Goal: Find specific page/section: Find specific page/section

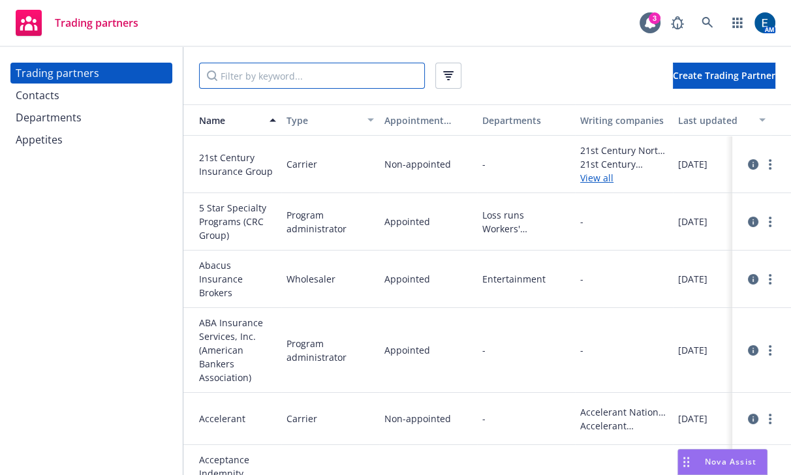
click at [311, 71] on input "Filter by keyword..." at bounding box center [312, 76] width 226 height 26
type input "cna"
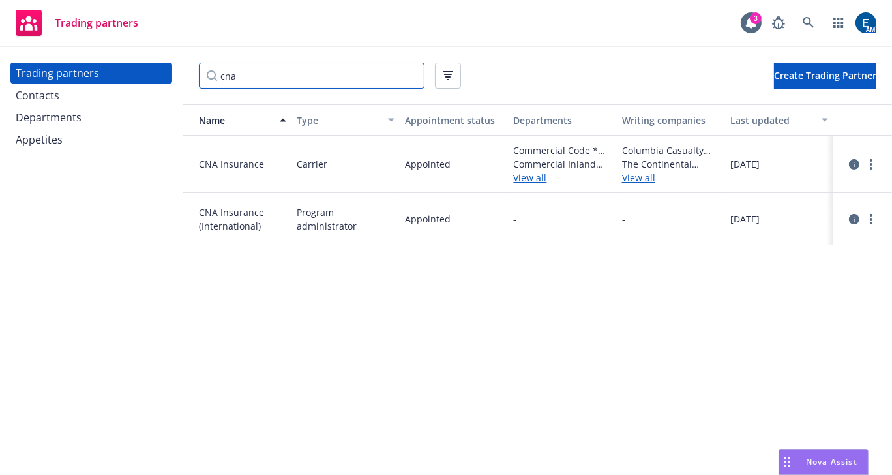
drag, startPoint x: 219, startPoint y: 71, endPoint x: 175, endPoint y: 72, distance: 43.7
click at [175, 72] on div "Trading partners Contacts Departments Appetites cna Create Trading Partner Name…" at bounding box center [446, 261] width 892 height 428
paste input "Generali Do [GEOGRAPHIC_DATA]"
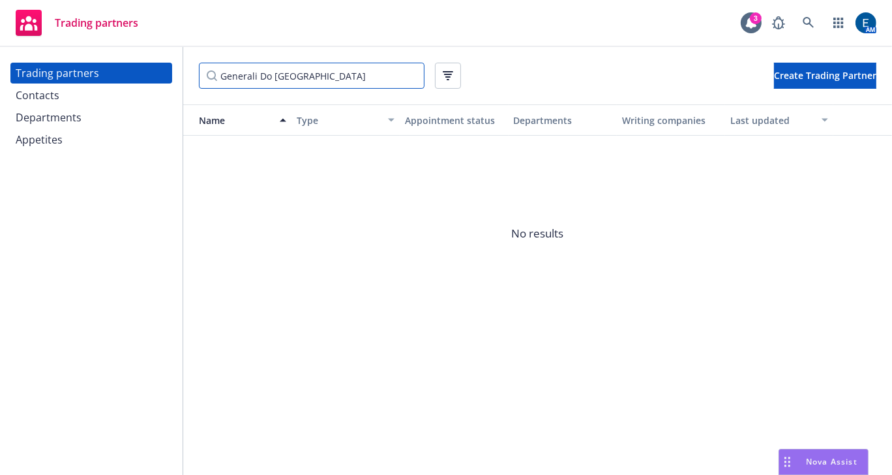
type input "Generali Do [GEOGRAPHIC_DATA]"
